Goal: Information Seeking & Learning: Check status

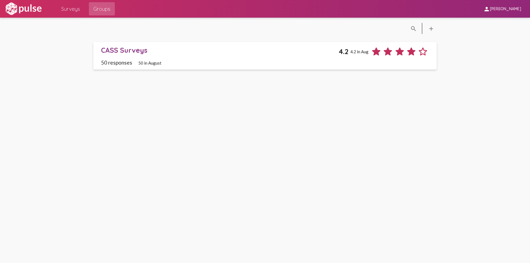
click at [37, 10] on img at bounding box center [23, 9] width 38 height 14
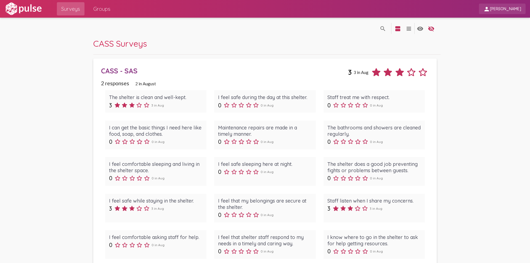
click at [509, 10] on span "[PERSON_NAME]" at bounding box center [505, 9] width 31 height 5
click at [67, 10] on div at bounding box center [265, 131] width 530 height 263
click at [32, 5] on img at bounding box center [23, 9] width 38 height 14
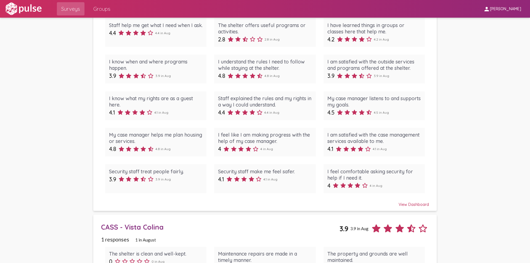
scroll to position [746, 0]
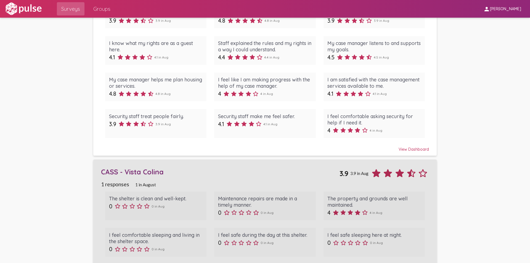
click at [133, 171] on div "CASS - Vista Colina" at bounding box center [220, 172] width 238 height 9
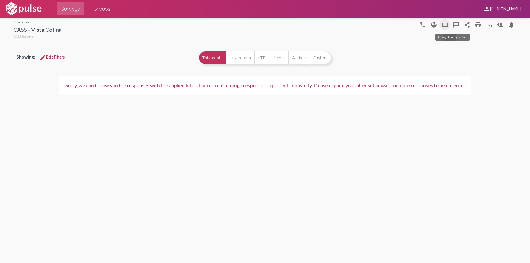
click at [447, 23] on mat-icon "tablet" at bounding box center [445, 25] width 7 height 7
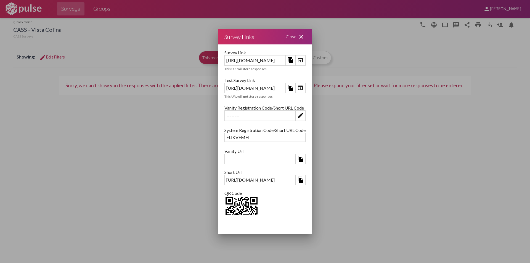
click at [304, 116] on mat-icon "edit" at bounding box center [300, 115] width 7 height 7
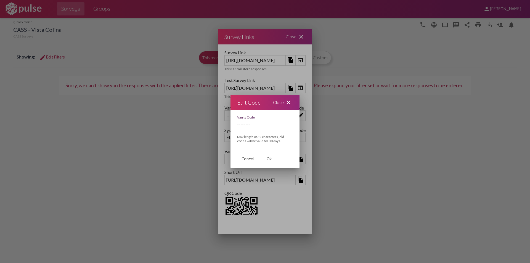
click at [243, 125] on input "--------" at bounding box center [262, 123] width 50 height 5
click at [253, 160] on span "Cancel" at bounding box center [248, 159] width 12 height 5
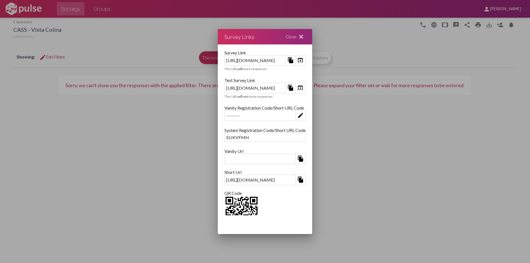
click at [312, 36] on div "Close close" at bounding box center [295, 36] width 33 height 15
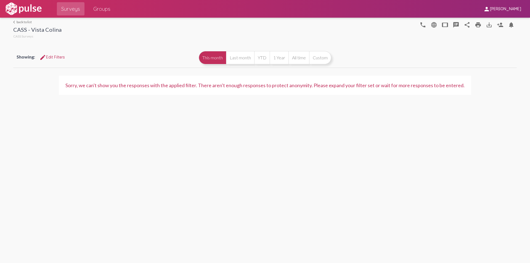
click at [122, 84] on div "Sorry, we can't show you the responses with the applied filter. There aren't en…" at bounding box center [264, 85] width 399 height 6
click at [55, 60] on button "edit Edit Filters" at bounding box center [52, 57] width 34 height 10
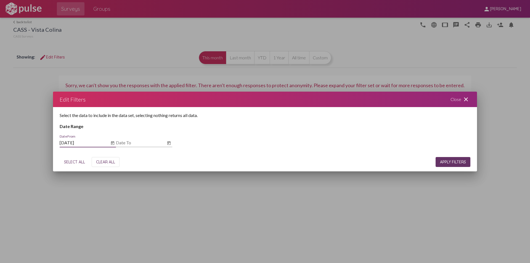
type input "[DATE]"
click at [168, 142] on icon "Open calendar" at bounding box center [168, 143] width 3 height 4
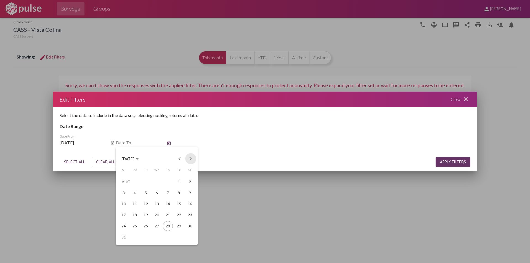
click at [191, 160] on button "Next month" at bounding box center [190, 158] width 11 height 11
click at [144, 234] on div "30" at bounding box center [146, 237] width 10 height 10
type input "[DATE]"
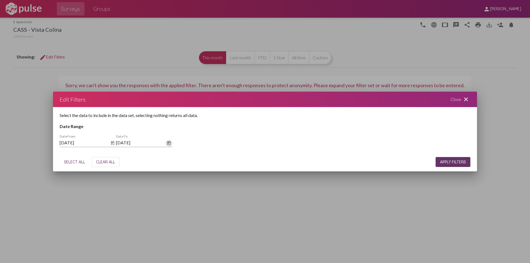
click at [456, 98] on div "Close close" at bounding box center [460, 99] width 33 height 15
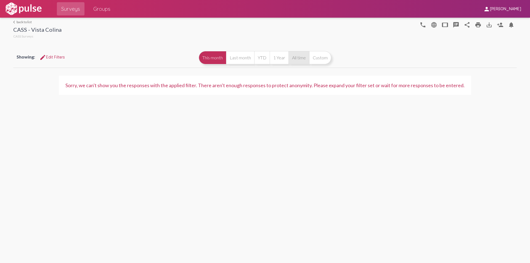
click at [303, 57] on button "All time" at bounding box center [299, 57] width 21 height 13
click at [207, 57] on button "This month" at bounding box center [212, 57] width 27 height 13
click at [447, 25] on mat-icon "tablet" at bounding box center [445, 25] width 7 height 7
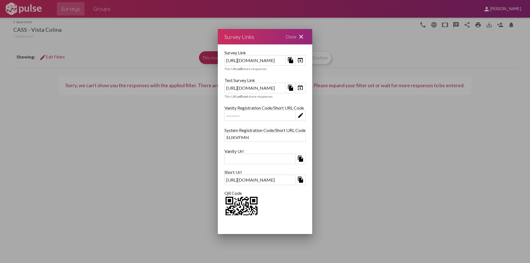
click at [225, 138] on div "ELIKVFMH" at bounding box center [265, 137] width 81 height 9
drag, startPoint x: 179, startPoint y: 138, endPoint x: 142, endPoint y: 143, distance: 38.2
click at [142, 143] on div at bounding box center [265, 131] width 530 height 263
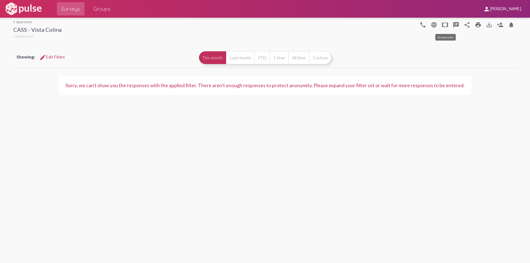
click at [440, 25] on button "tablet" at bounding box center [445, 24] width 11 height 11
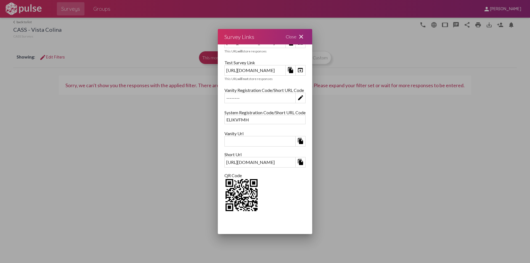
scroll to position [22, 0]
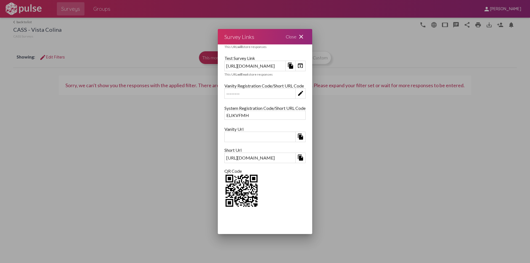
click at [312, 36] on div "Close close" at bounding box center [295, 36] width 33 height 15
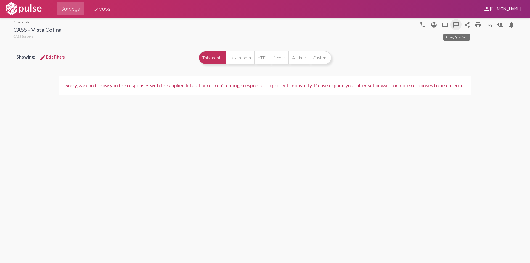
click at [456, 25] on mat-icon "speaker_notes" at bounding box center [456, 25] width 7 height 7
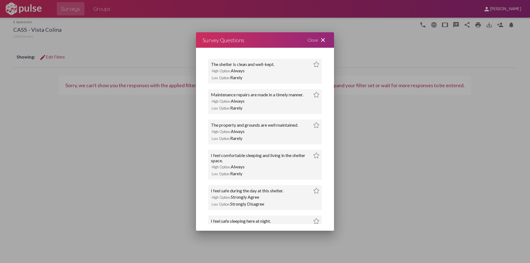
click at [315, 39] on div "Close close" at bounding box center [317, 39] width 33 height 15
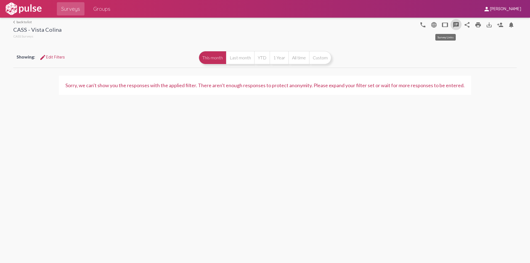
click at [445, 23] on mat-icon "tablet" at bounding box center [445, 25] width 7 height 7
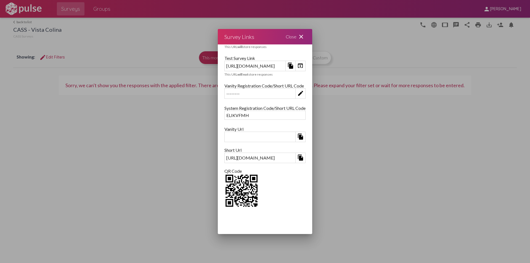
click at [224, 192] on img at bounding box center [241, 191] width 34 height 34
click at [312, 37] on div "Close close" at bounding box center [295, 36] width 33 height 15
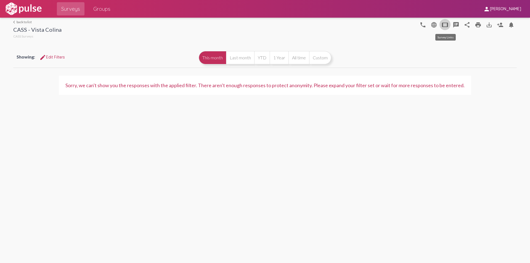
click at [446, 23] on mat-icon "tablet" at bounding box center [445, 25] width 7 height 7
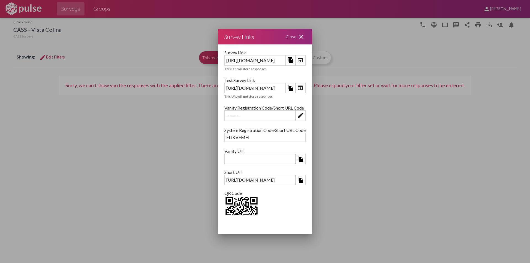
click at [312, 36] on div "Close close" at bounding box center [295, 36] width 33 height 15
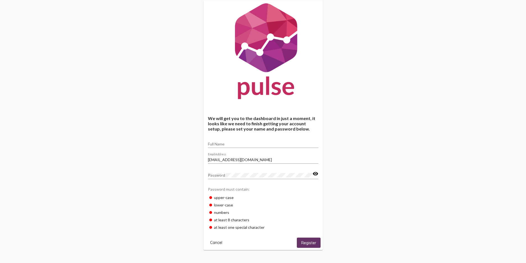
scroll to position [13, 0]
